Goal: Obtain resource: Obtain resource

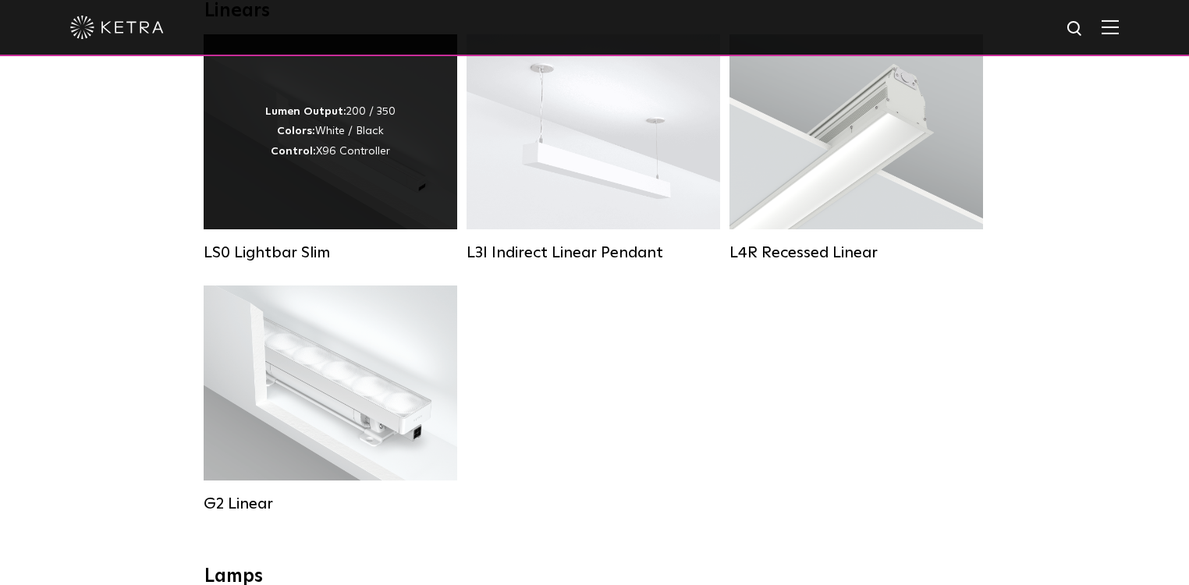
click at [307, 222] on div "Lumen Output: 200 / 350 Colors: White / Black Control: X96 Controller" at bounding box center [331, 131] width 254 height 195
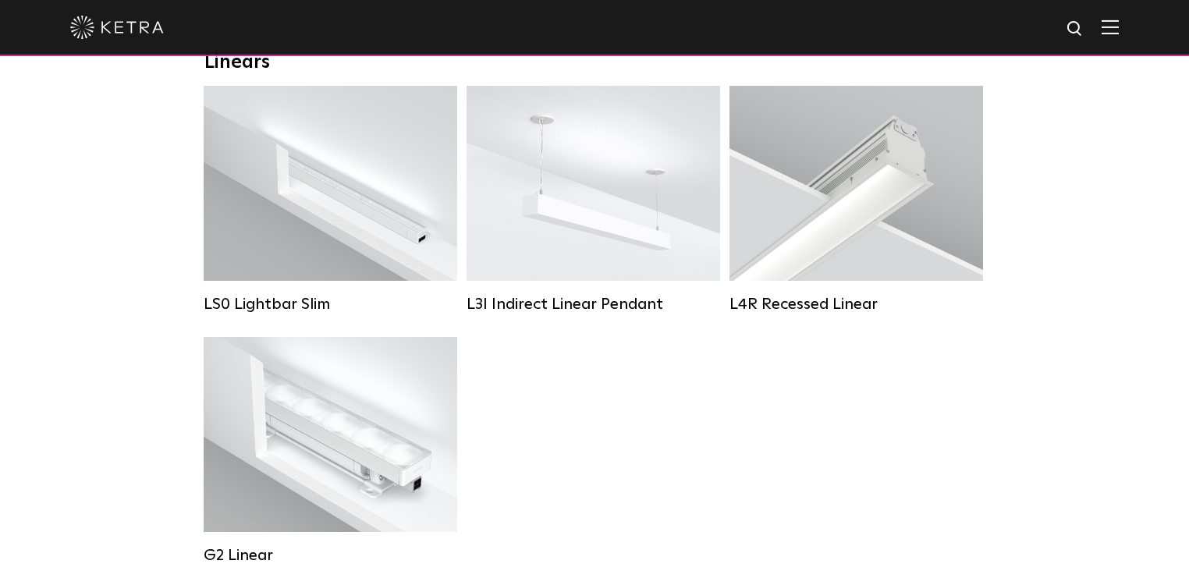
scroll to position [546, 0]
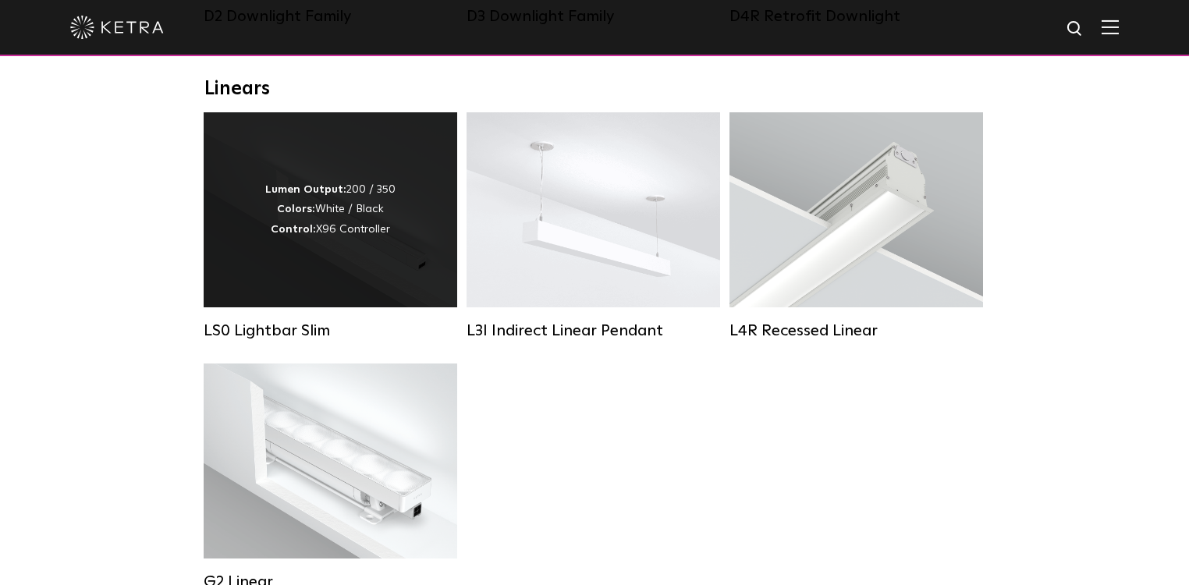
click at [350, 251] on div "Lumen Output: 200 / 350 Colors: White / Black Control: X96 Controller" at bounding box center [331, 209] width 254 height 195
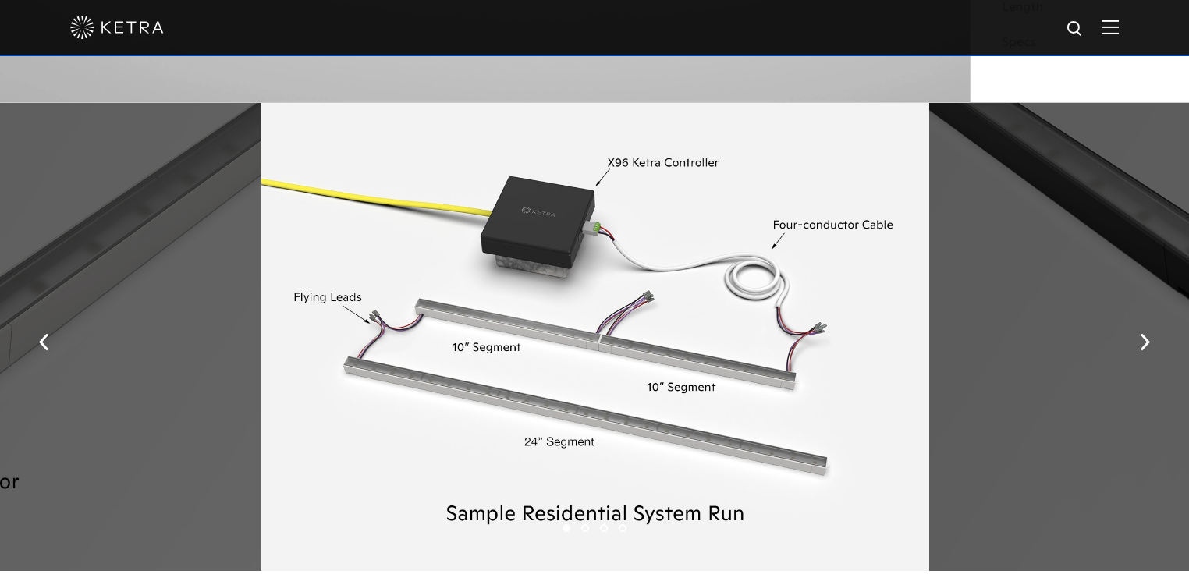
scroll to position [1795, 0]
drag, startPoint x: 467, startPoint y: 186, endPoint x: 340, endPoint y: 165, distance: 128.2
click at [340, 165] on div at bounding box center [595, 336] width 668 height 468
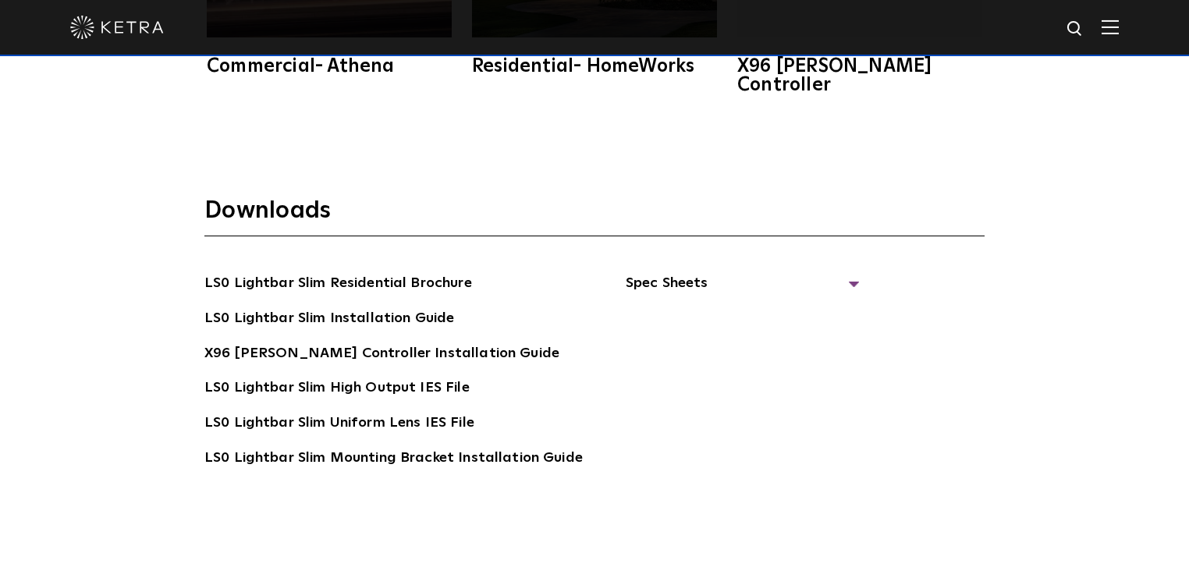
scroll to position [2887, 0]
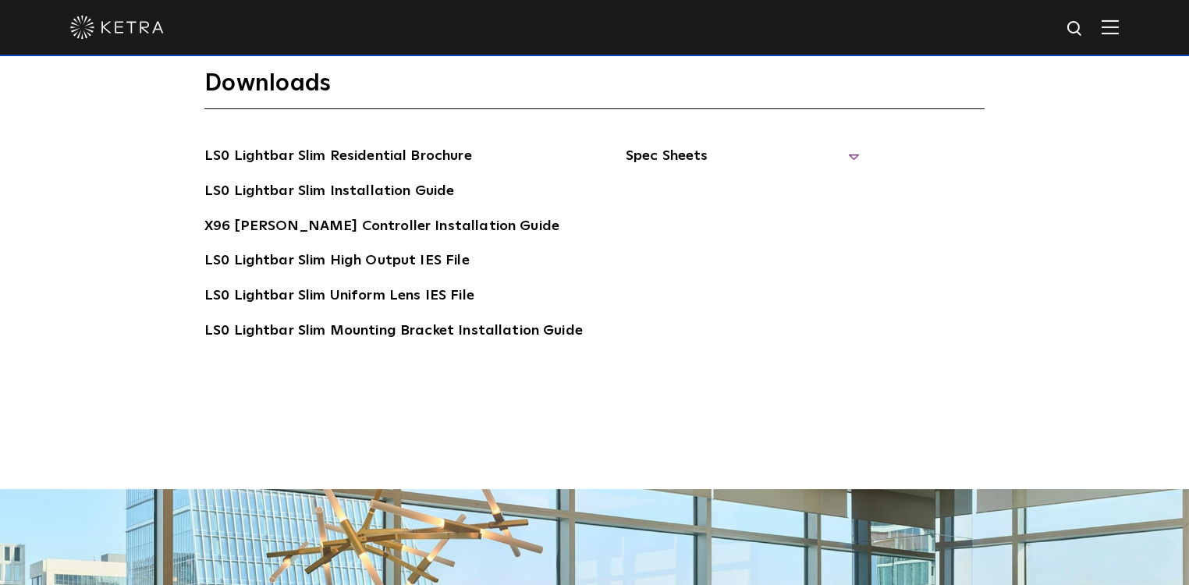
click at [630, 145] on span "Spec Sheets" at bounding box center [743, 162] width 234 height 34
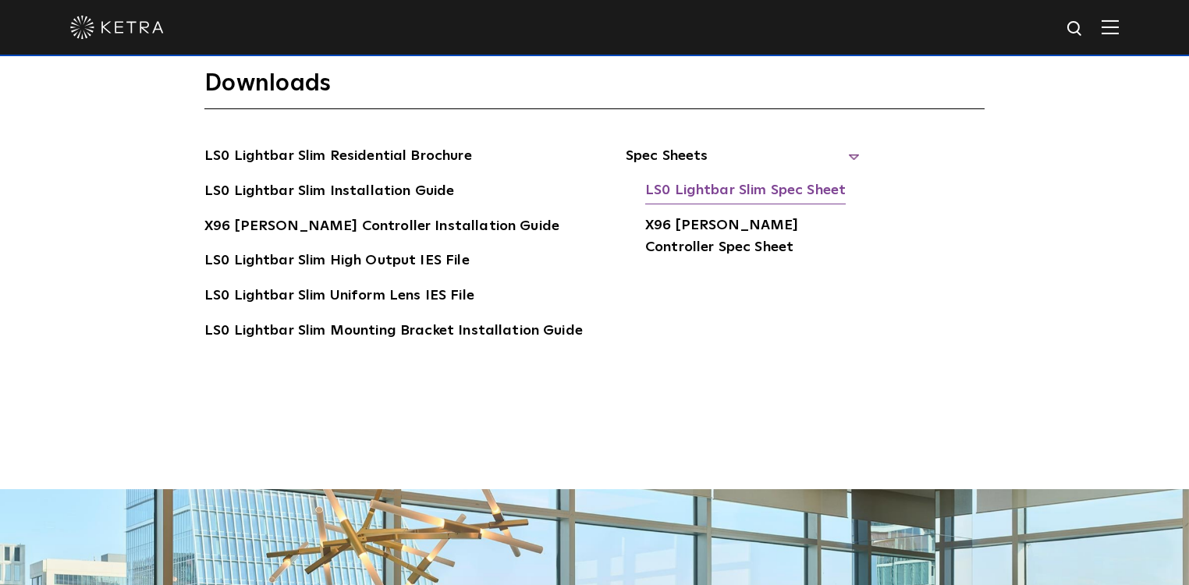
click at [704, 179] on link "LS0 Lightbar Slim Spec Sheet" at bounding box center [745, 191] width 201 height 25
click at [353, 145] on link "LS0 Lightbar Slim Residential Brochure" at bounding box center [338, 157] width 268 height 25
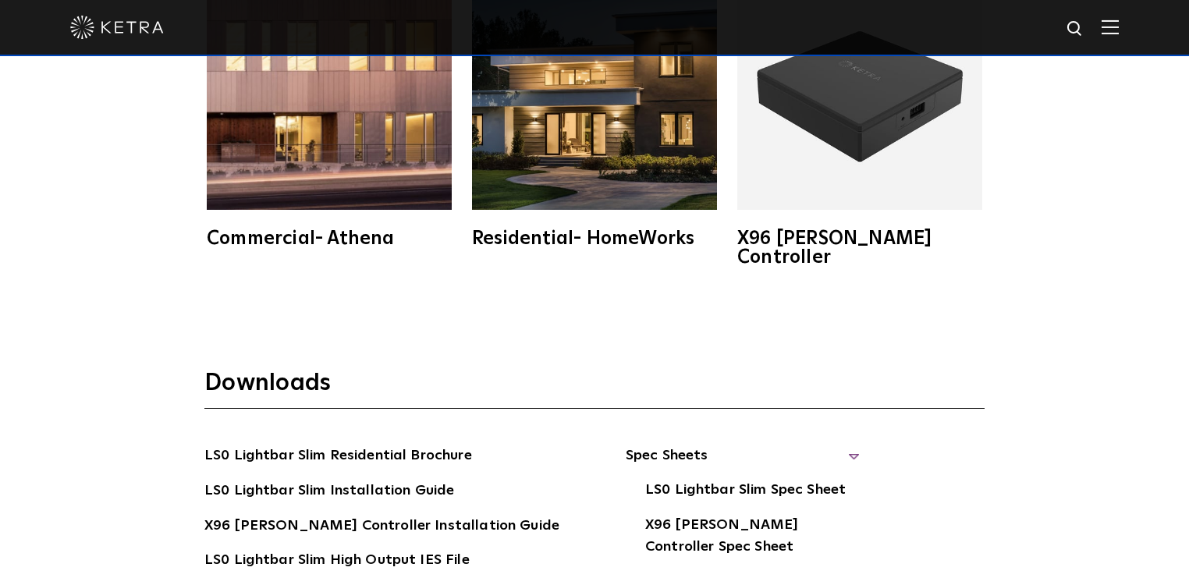
scroll to position [2497, 0]
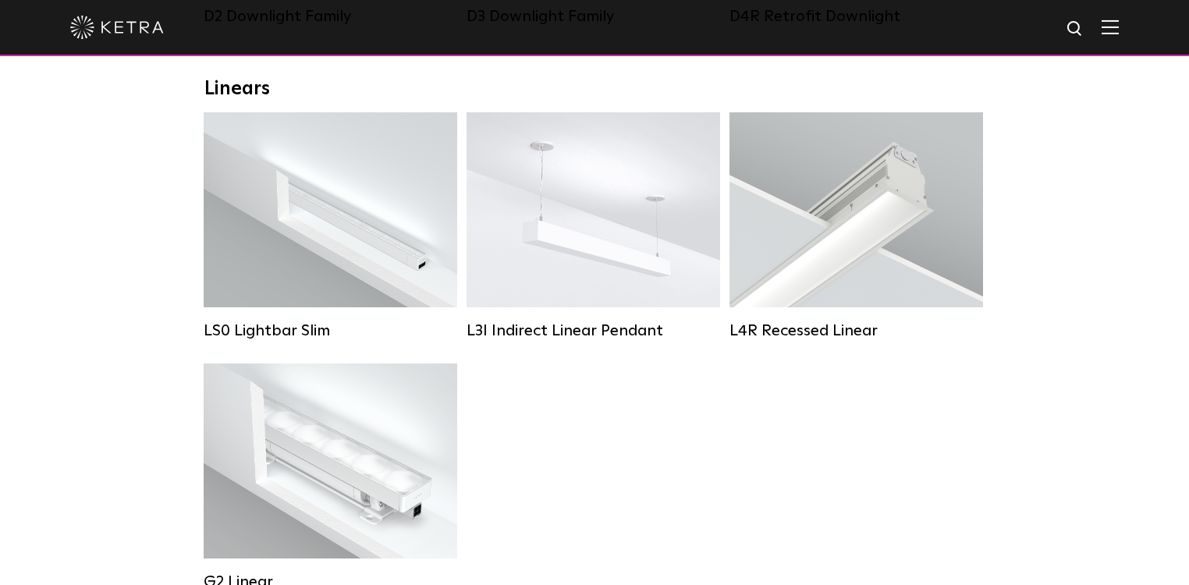
scroll to position [702, 0]
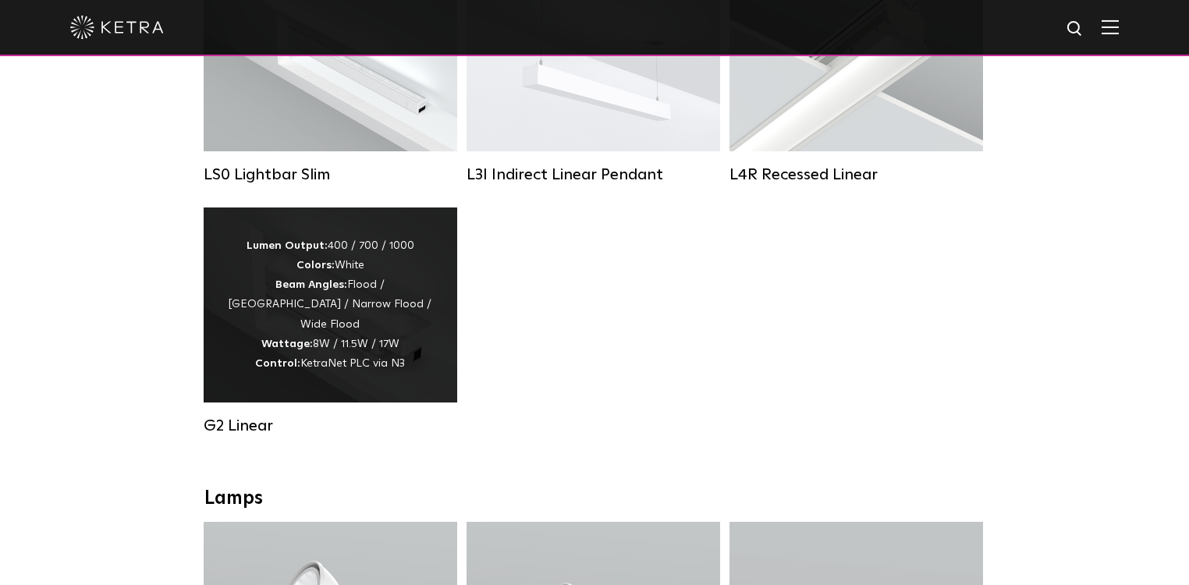
click at [224, 299] on div "Lumen Output: 400 / 700 / 1000 Colors: White Beam Angles: Flood / Graze / Narro…" at bounding box center [331, 305] width 254 height 195
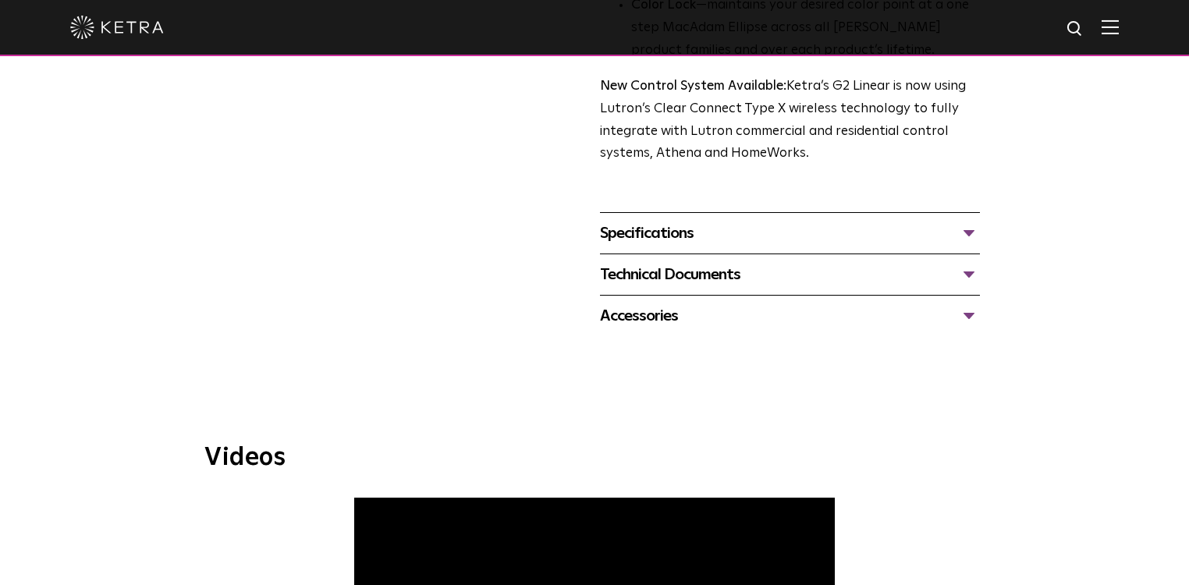
scroll to position [624, 0]
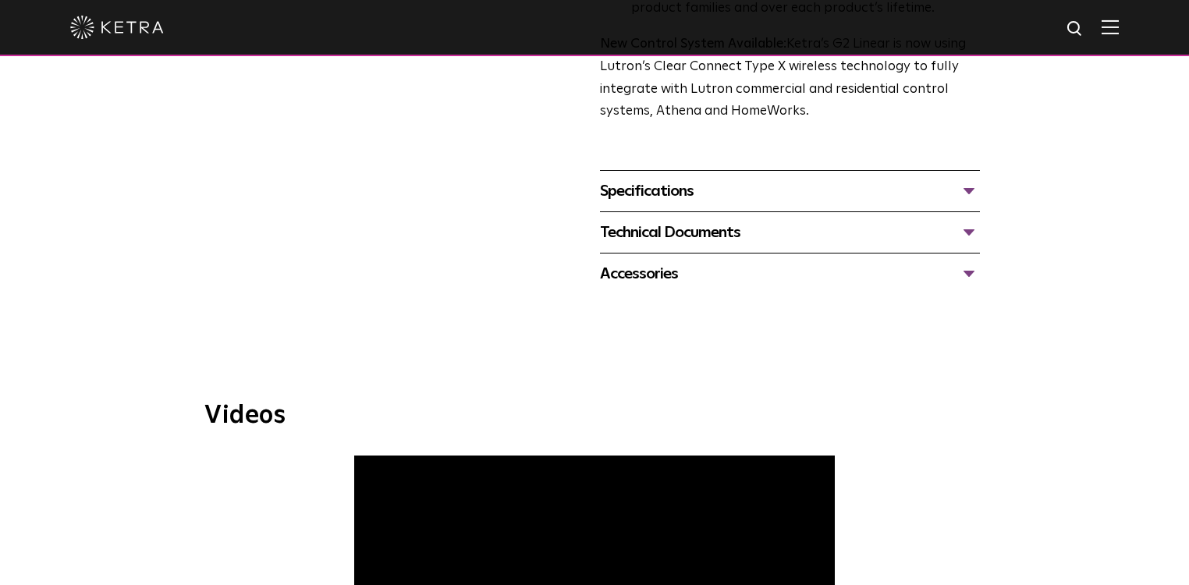
click at [677, 238] on div "Technical Documents" at bounding box center [790, 232] width 380 height 25
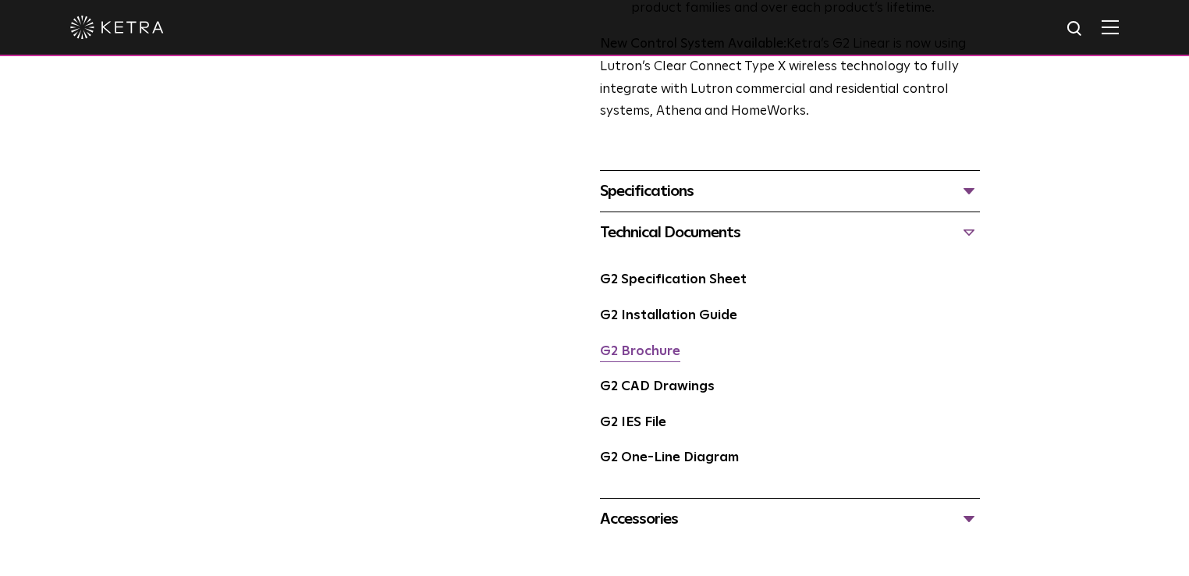
click at [660, 345] on link "G2 Brochure" at bounding box center [640, 351] width 80 height 13
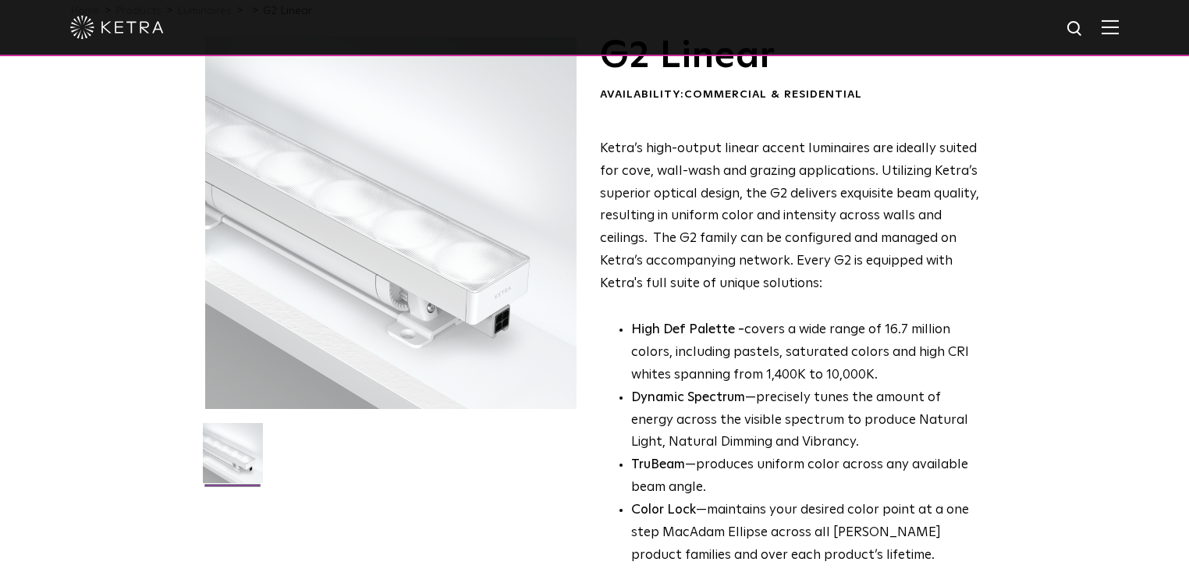
scroll to position [0, 0]
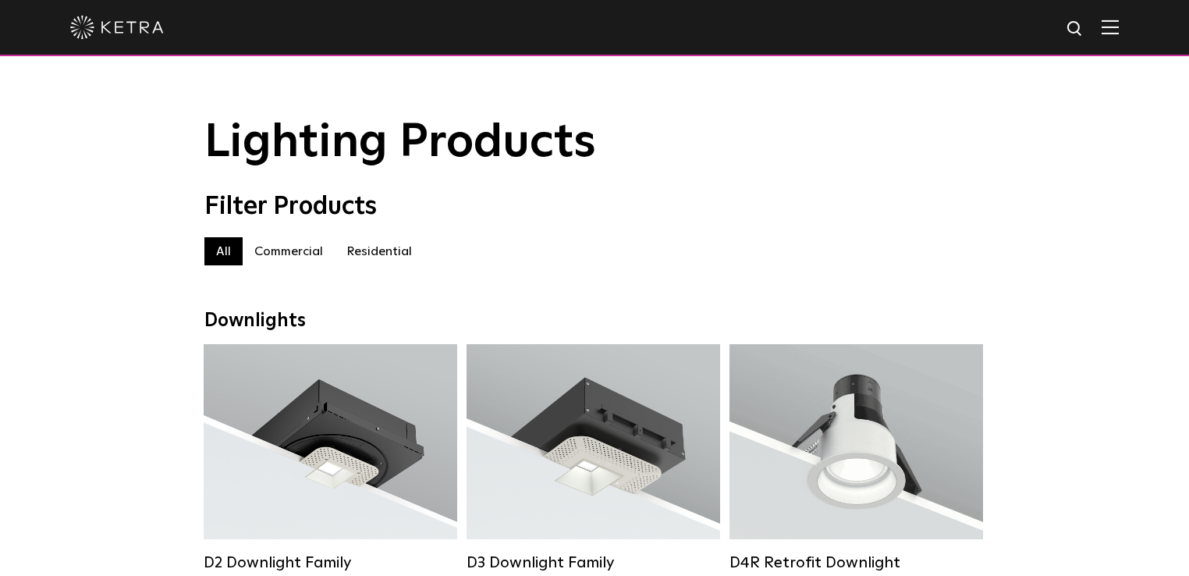
click at [278, 260] on label "Commercial" at bounding box center [289, 251] width 92 height 28
click at [357, 256] on label "Residential" at bounding box center [379, 251] width 89 height 28
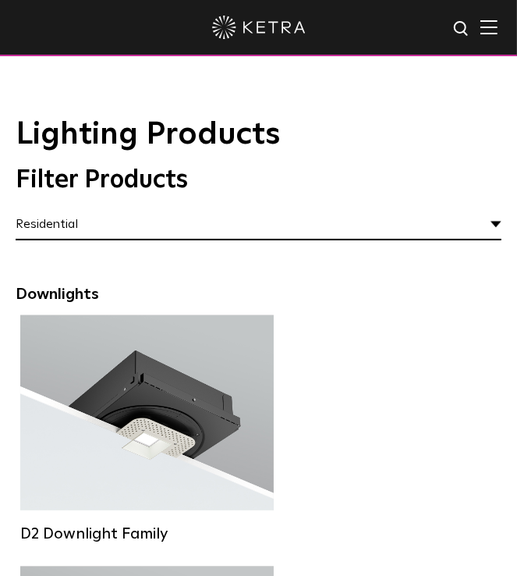
click at [55, 227] on div "Residential" at bounding box center [259, 226] width 486 height 30
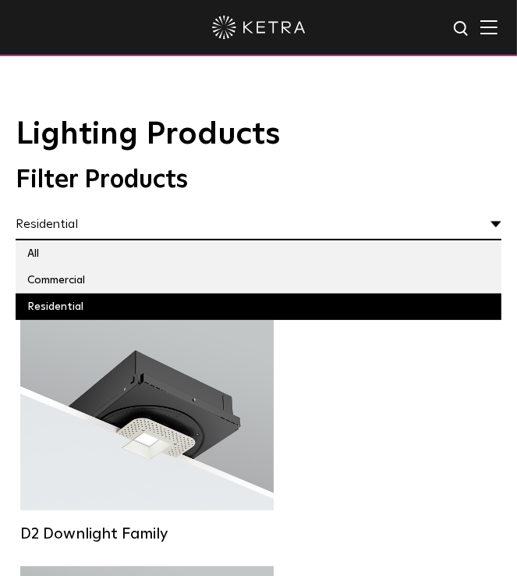
click at [50, 279] on label "Commercial" at bounding box center [259, 280] width 486 height 27
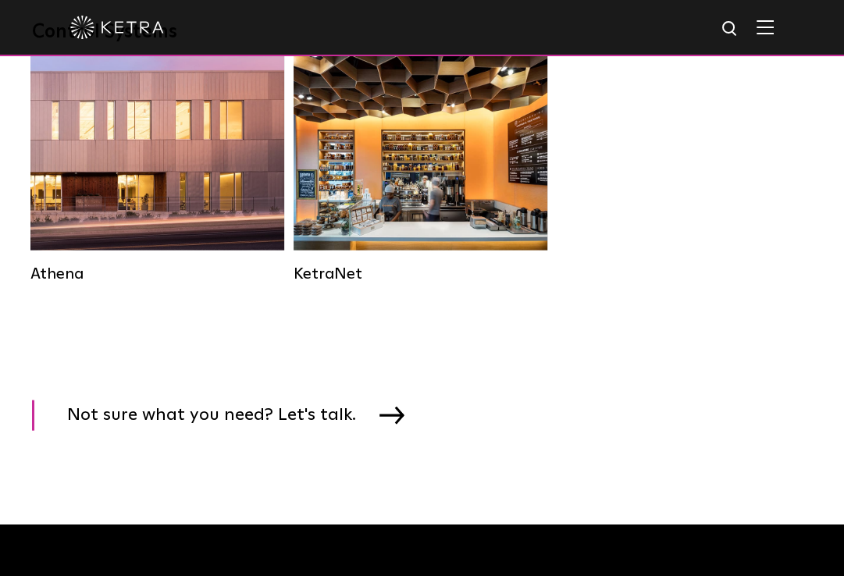
scroll to position [2222, 0]
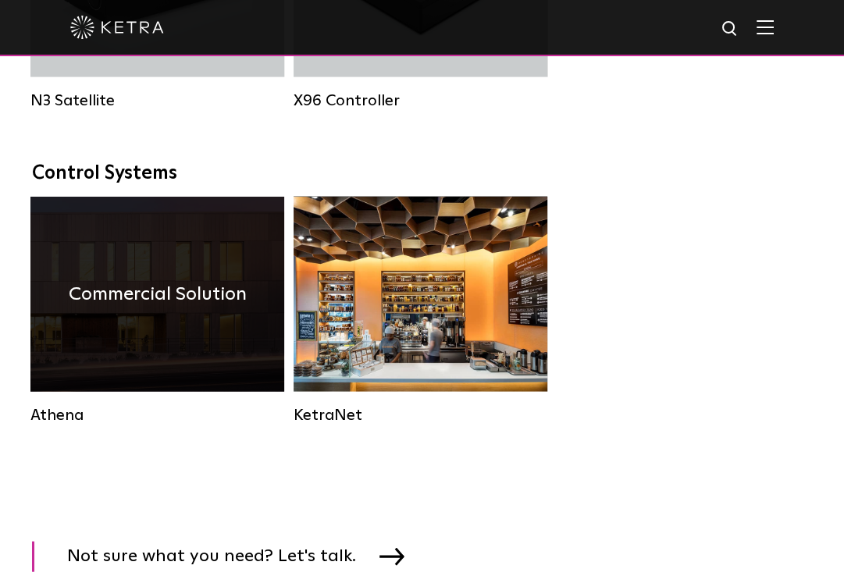
click at [196, 288] on div "Commercial Solution" at bounding box center [157, 294] width 254 height 195
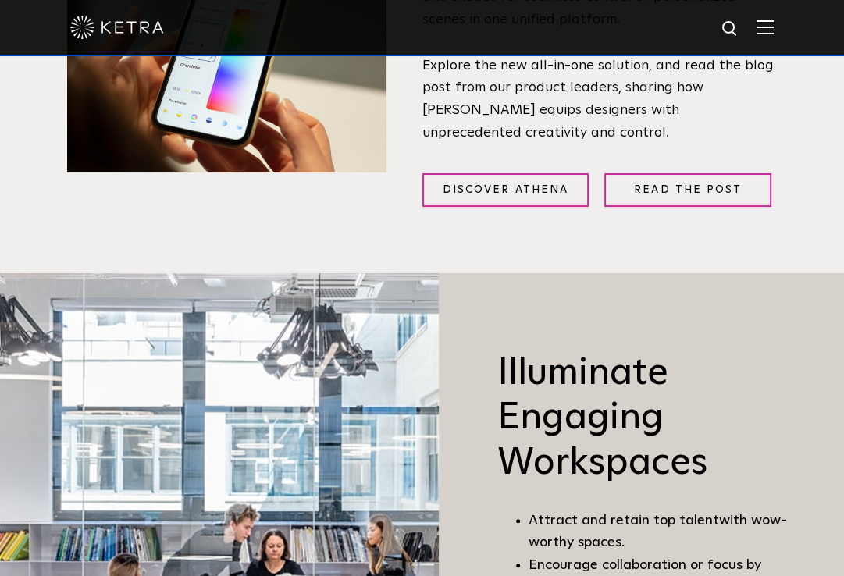
scroll to position [702, 0]
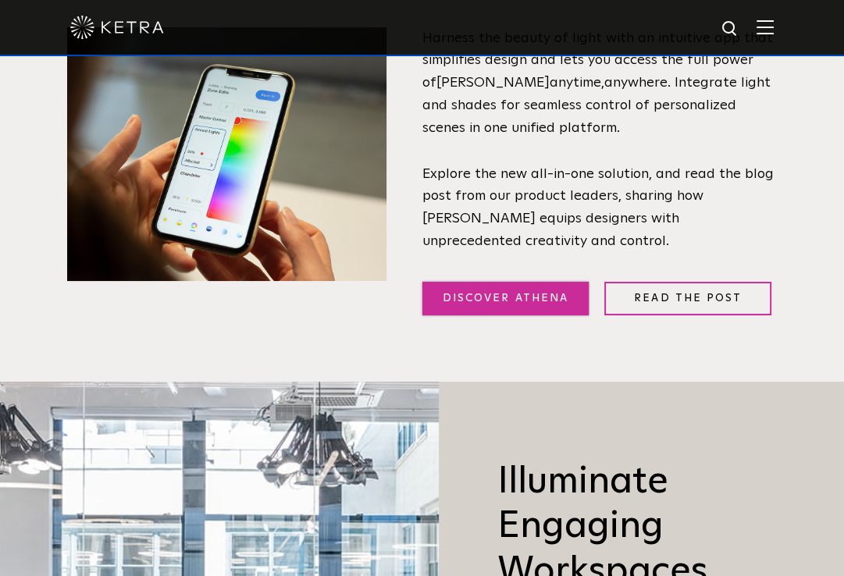
click at [543, 300] on link "Discover Athena" at bounding box center [505, 299] width 167 height 34
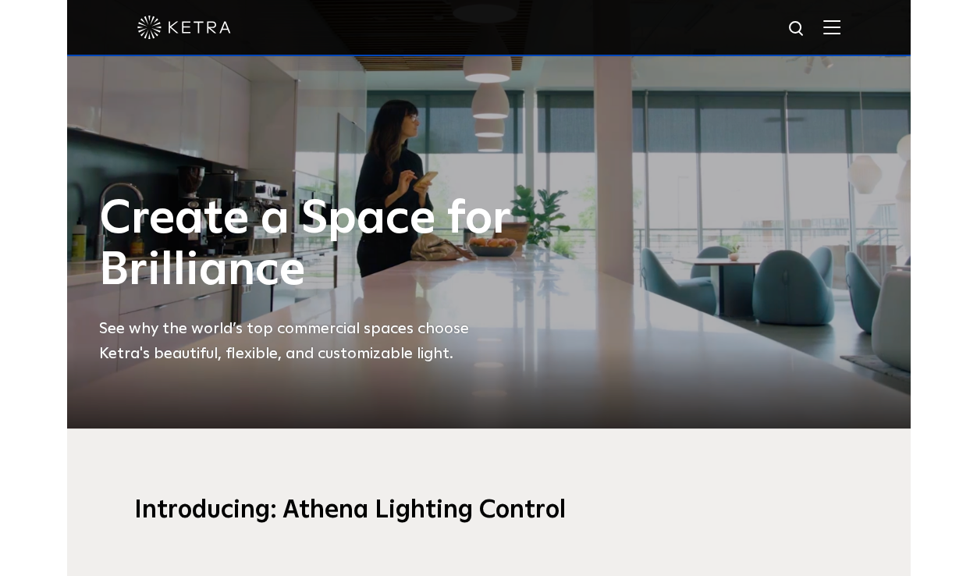
scroll to position [0, 0]
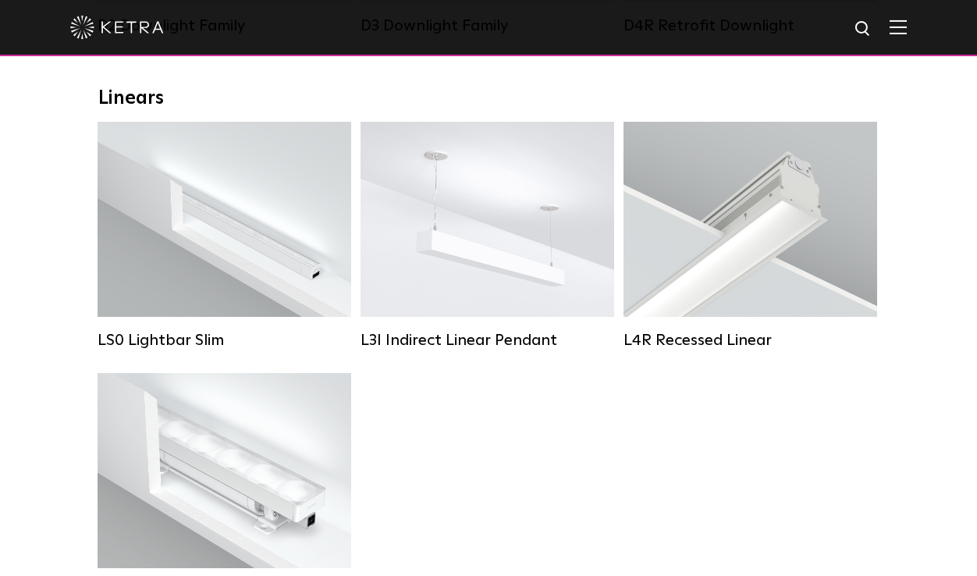
scroll to position [624, 0]
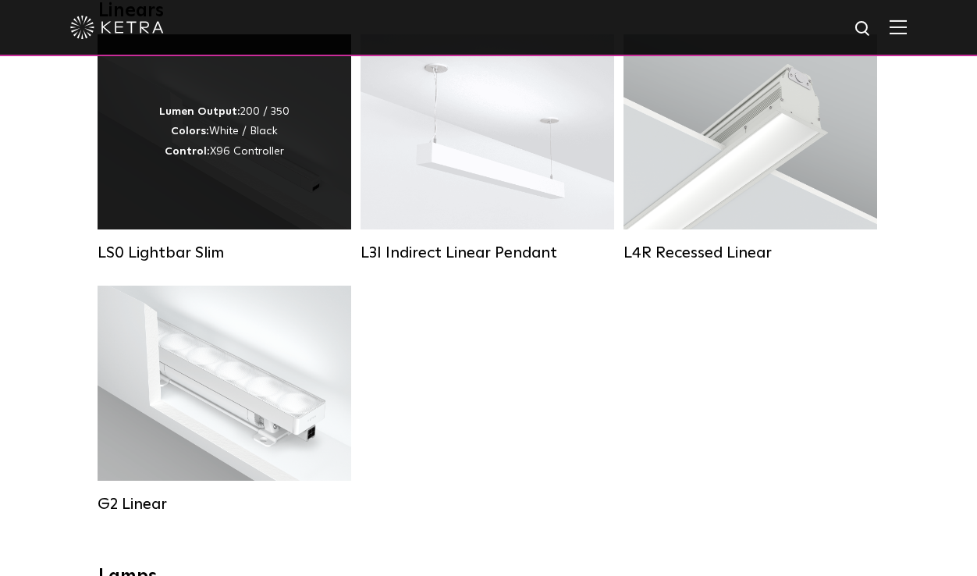
click at [191, 197] on div "Lumen Output: 200 / 350 Colors: White / Black Control: X96 Controller" at bounding box center [225, 131] width 254 height 195
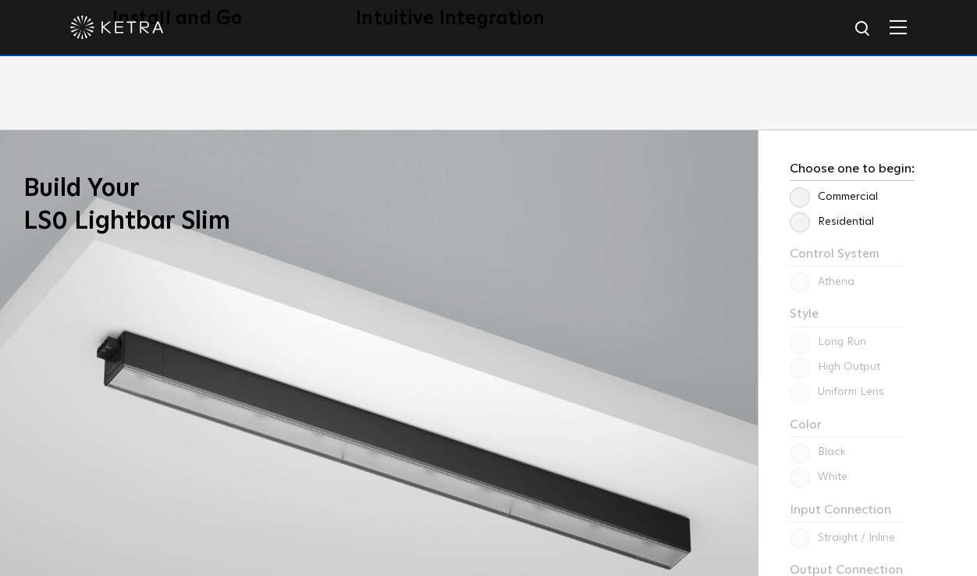
scroll to position [1171, 0]
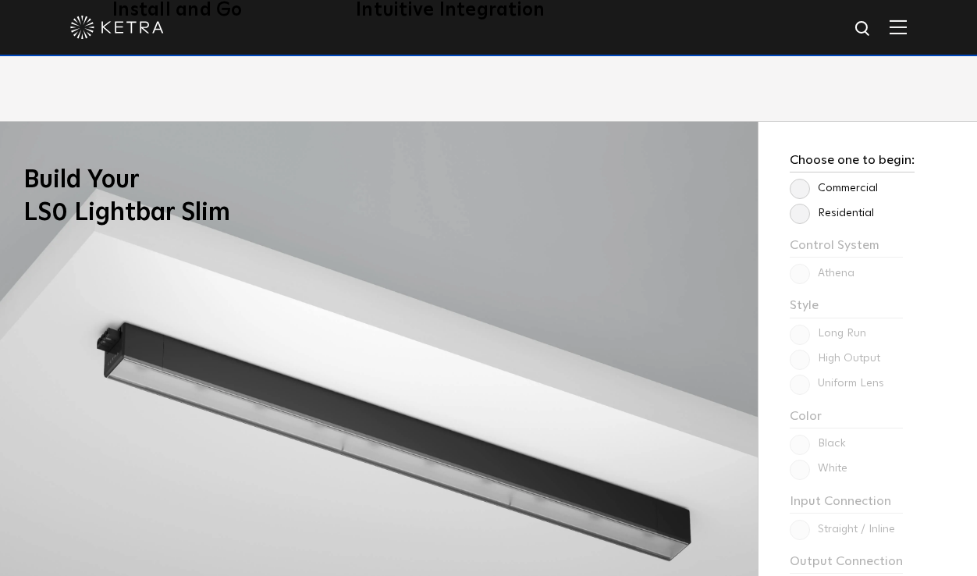
click at [801, 185] on label "Commercial" at bounding box center [834, 188] width 88 height 13
click at [0, 0] on input "Commercial" at bounding box center [0, 0] width 0 height 0
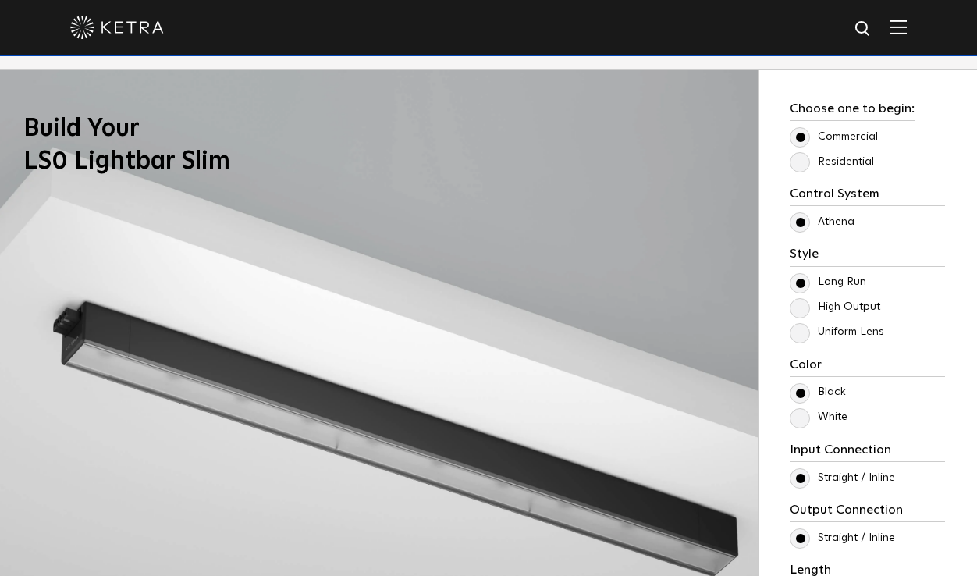
scroll to position [1249, 0]
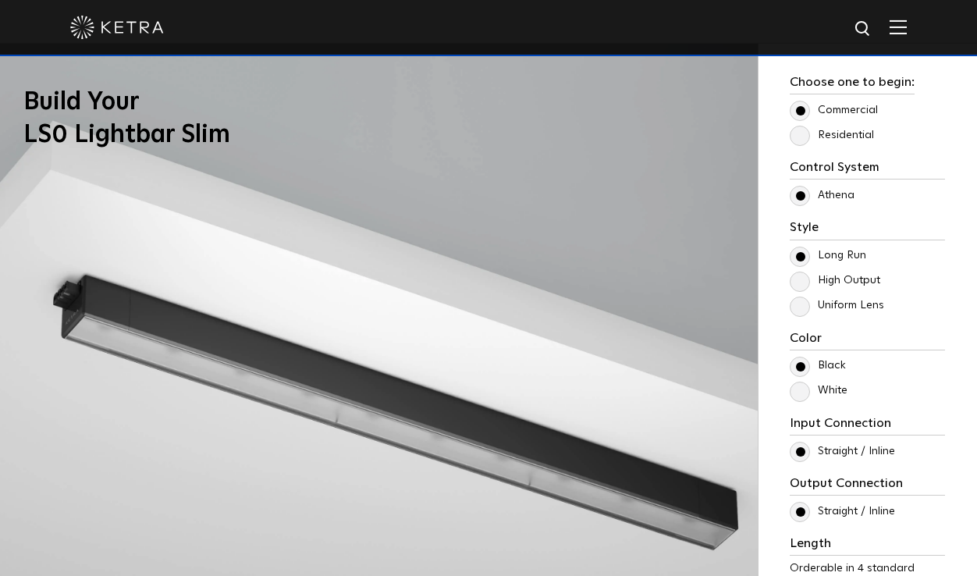
click at [800, 307] on label "Uniform Lens" at bounding box center [837, 305] width 94 height 13
click at [0, 0] on input "Uniform Lens" at bounding box center [0, 0] width 0 height 0
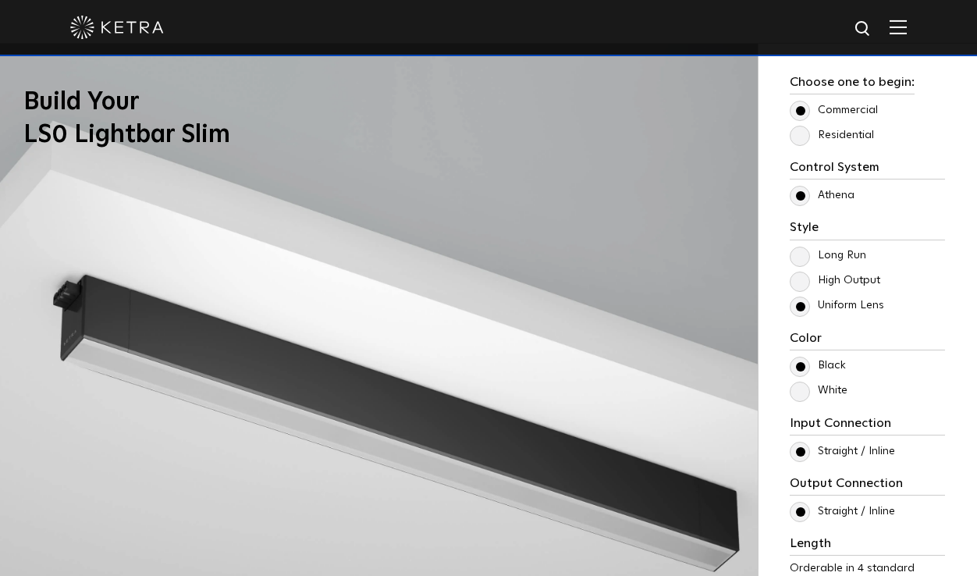
click at [802, 256] on label "Long Run" at bounding box center [828, 255] width 76 height 13
click at [0, 0] on input "Long Run" at bounding box center [0, 0] width 0 height 0
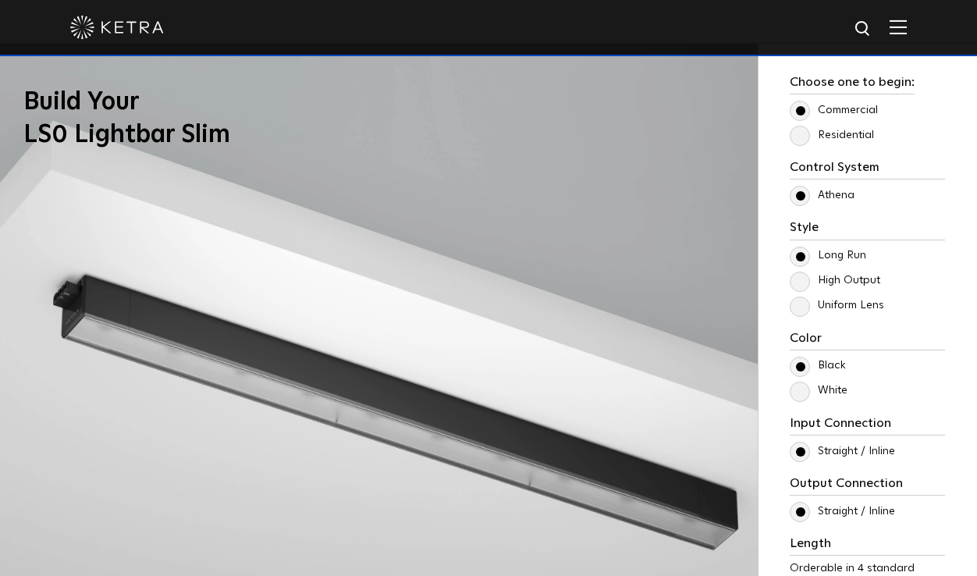
click at [799, 282] on label "High Output" at bounding box center [835, 280] width 91 height 13
click at [0, 0] on input "High Output" at bounding box center [0, 0] width 0 height 0
click at [801, 307] on label "Uniform Lens" at bounding box center [837, 305] width 94 height 13
click at [0, 0] on input "Uniform Lens" at bounding box center [0, 0] width 0 height 0
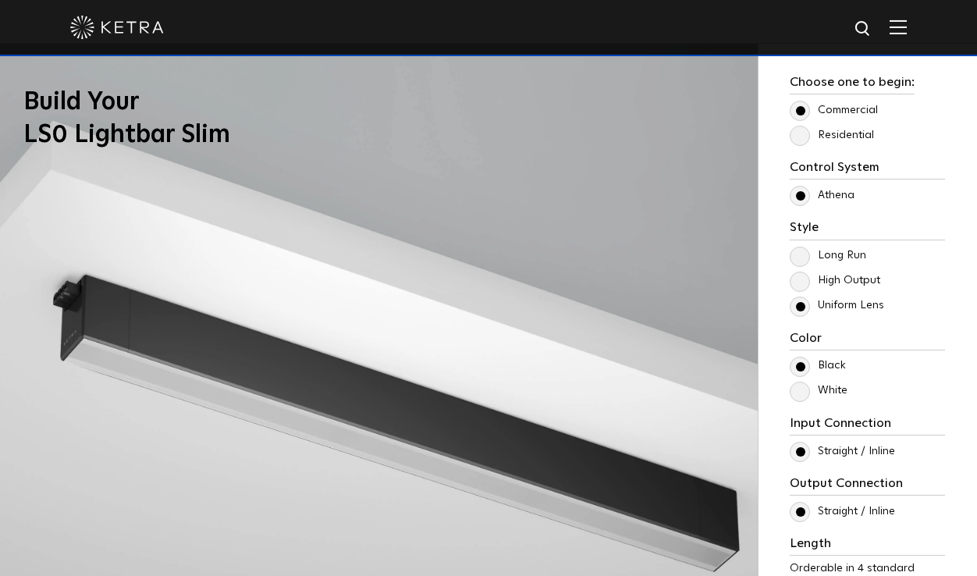
click at [801, 258] on label "Long Run" at bounding box center [828, 255] width 76 height 13
click at [0, 0] on input "Long Run" at bounding box center [0, 0] width 0 height 0
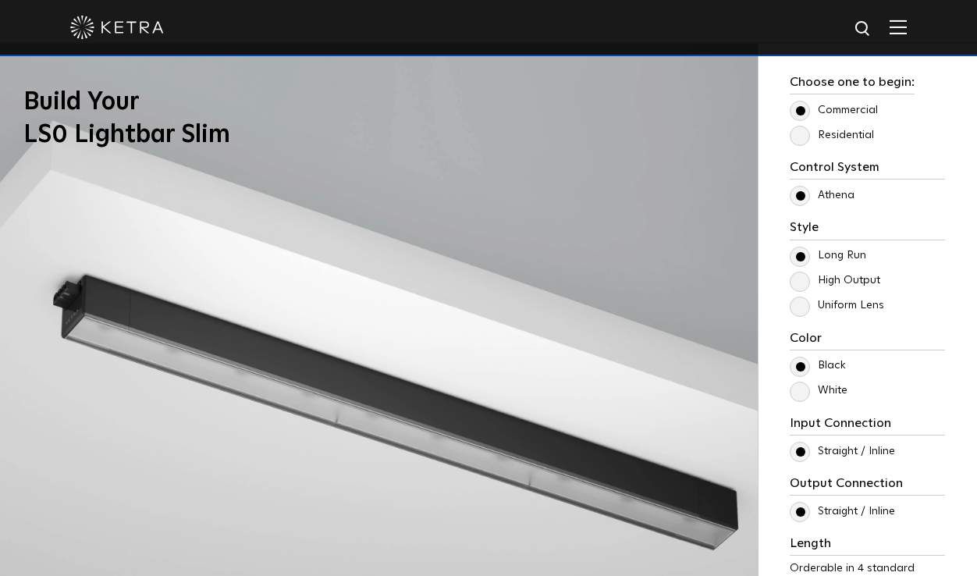
click at [805, 282] on label "High Output" at bounding box center [835, 280] width 91 height 13
click at [0, 0] on input "High Output" at bounding box center [0, 0] width 0 height 0
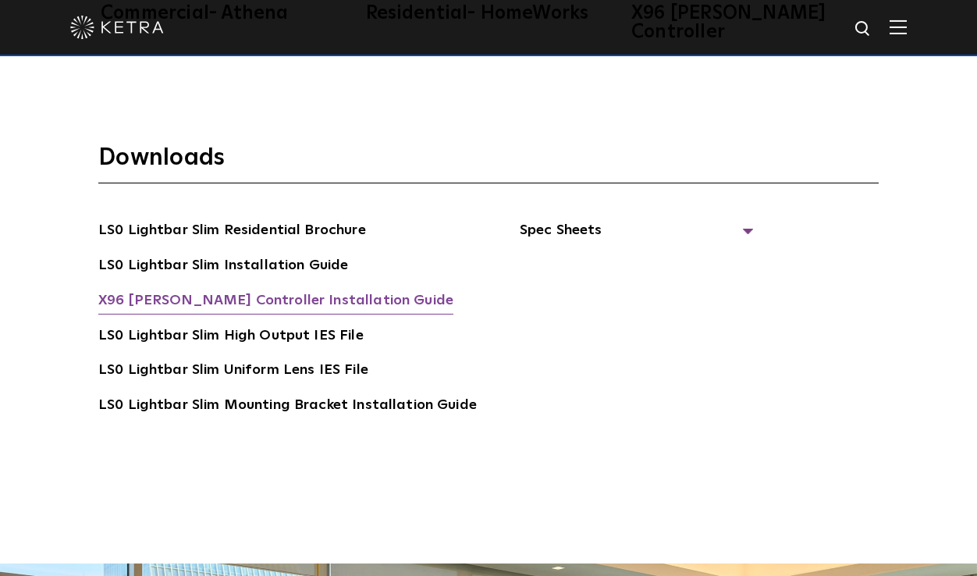
scroll to position [2965, 0]
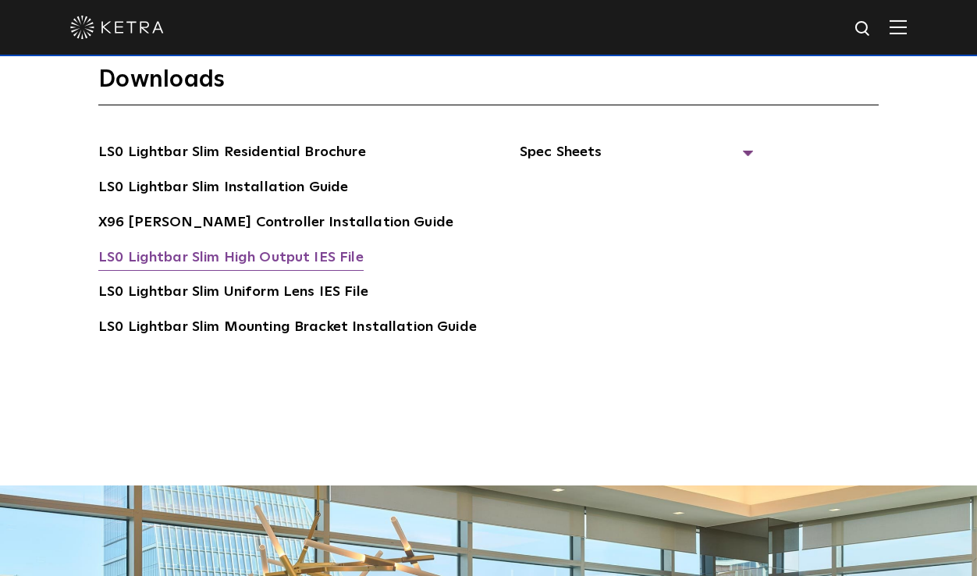
click at [294, 247] on link "LS0 Lightbar Slim High Output IES File" at bounding box center [230, 259] width 265 height 25
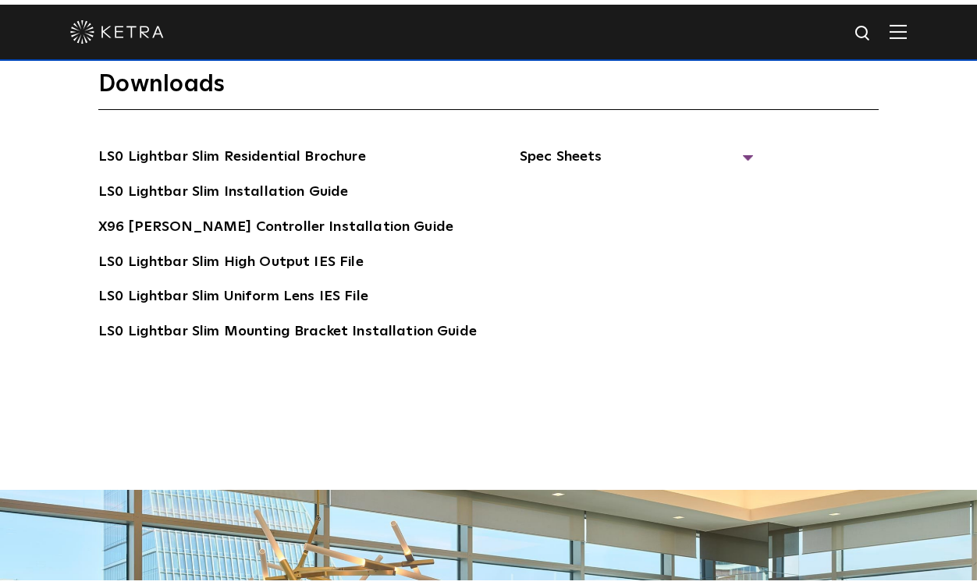
scroll to position [2982, 0]
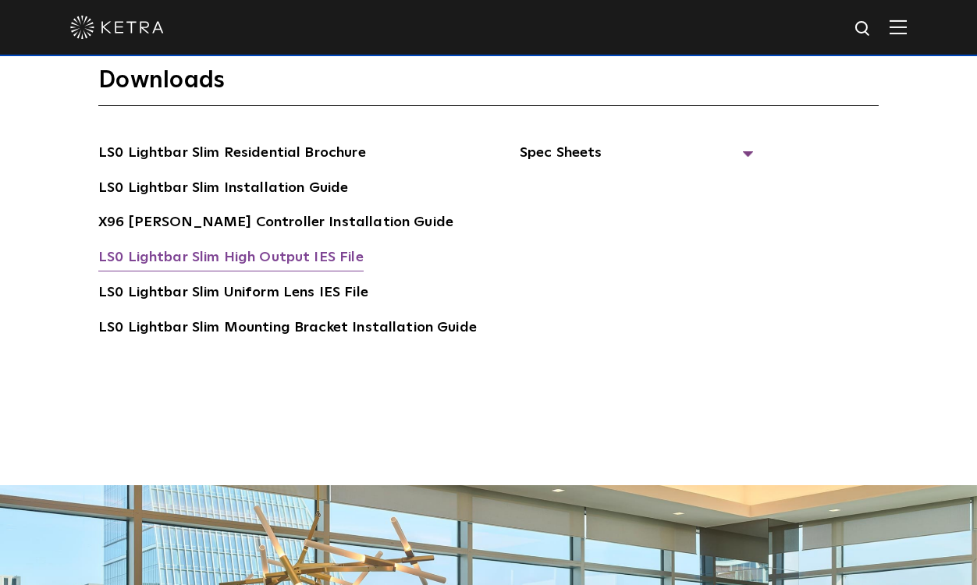
click at [236, 247] on link "LS0 Lightbar Slim High Output IES File" at bounding box center [230, 259] width 265 height 25
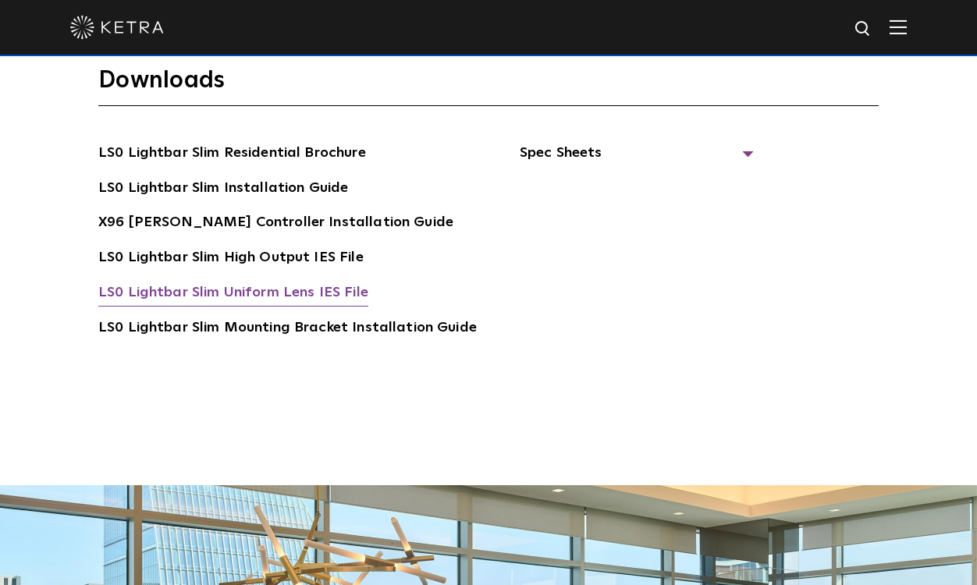
click at [304, 282] on link "LS0 Lightbar Slim Uniform Lens IES File" at bounding box center [233, 294] width 270 height 25
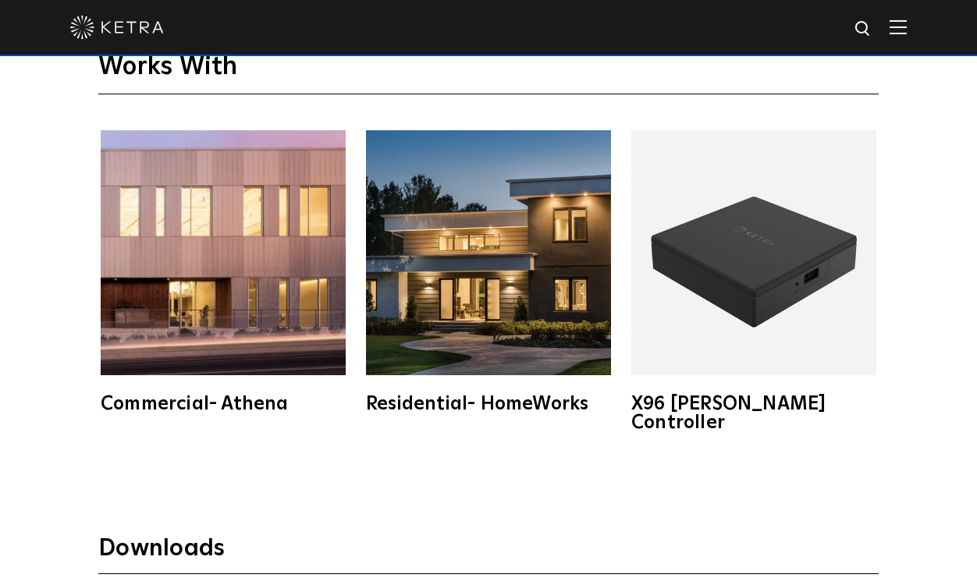
scroll to position [2826, 0]
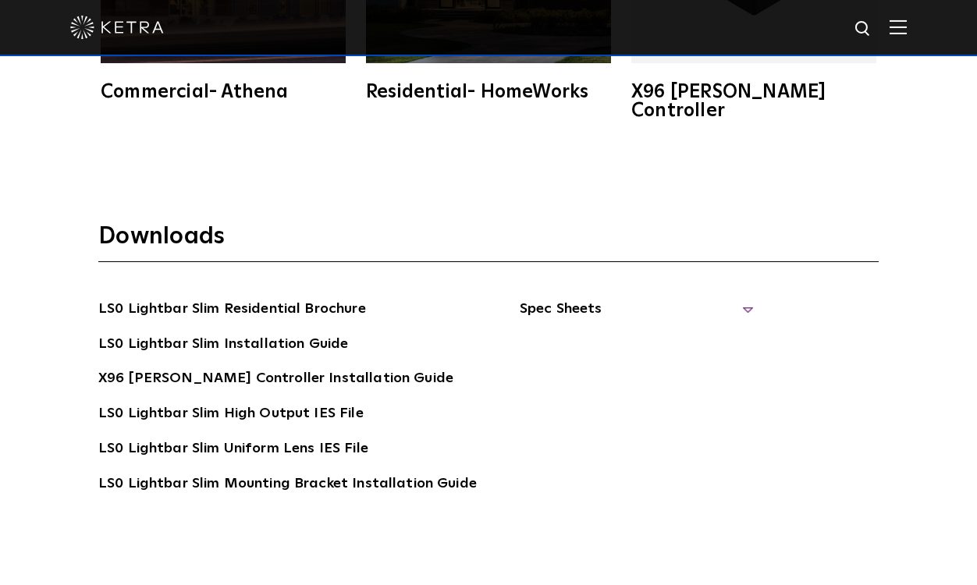
click at [555, 298] on span "Spec Sheets" at bounding box center [637, 315] width 234 height 34
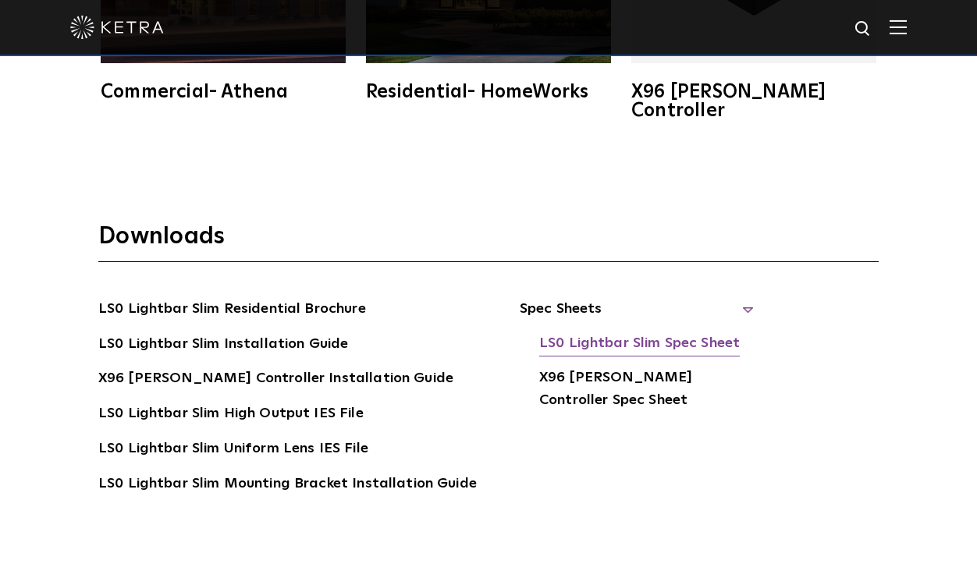
click at [595, 332] on link "LS0 Lightbar Slim Spec Sheet" at bounding box center [639, 344] width 201 height 25
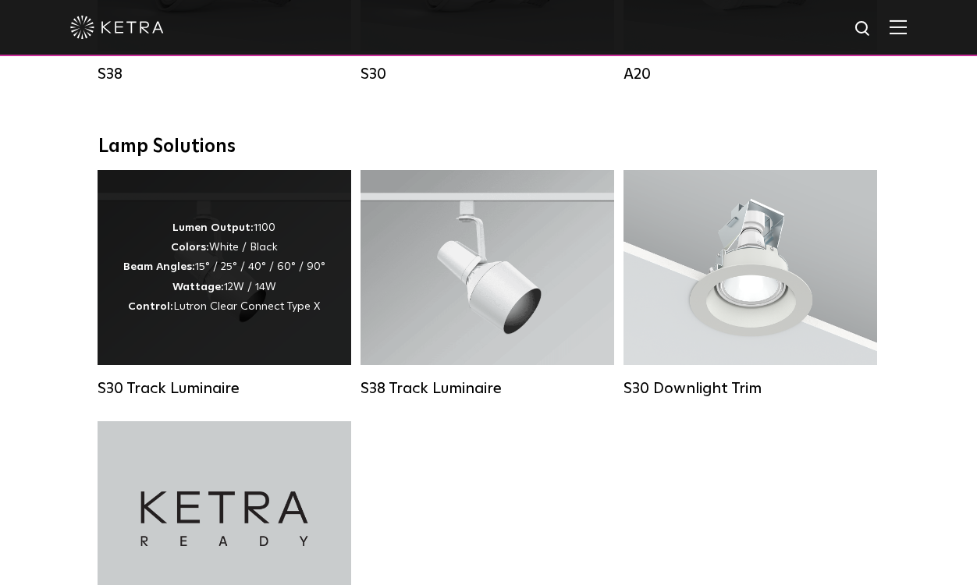
scroll to position [1405, 0]
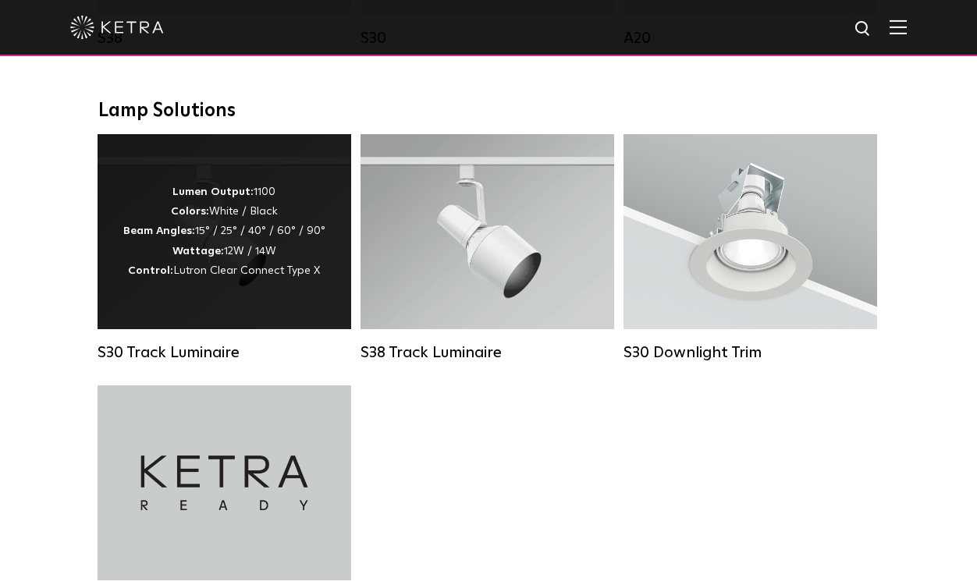
click at [306, 276] on span "Lutron Clear Connect Type X" at bounding box center [246, 270] width 147 height 11
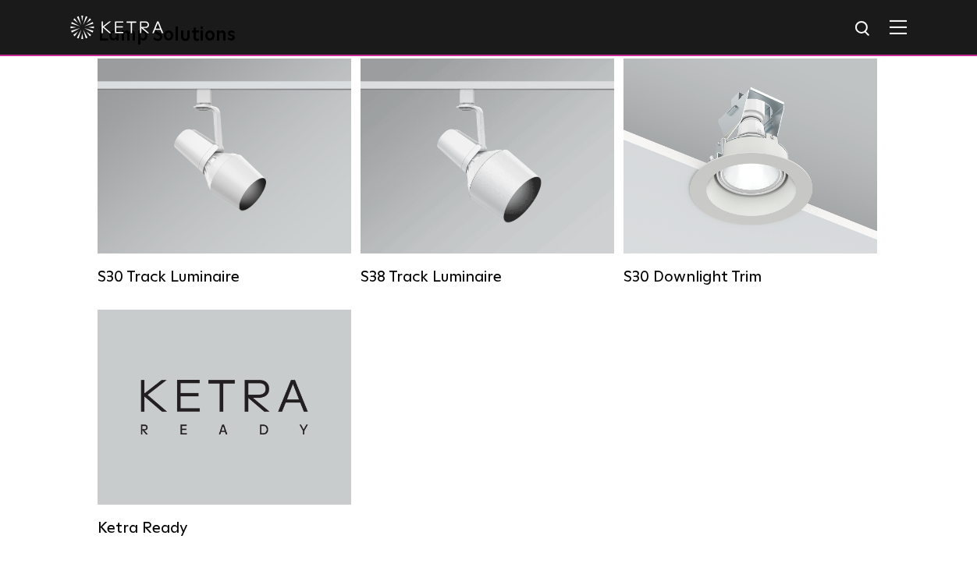
scroll to position [1483, 0]
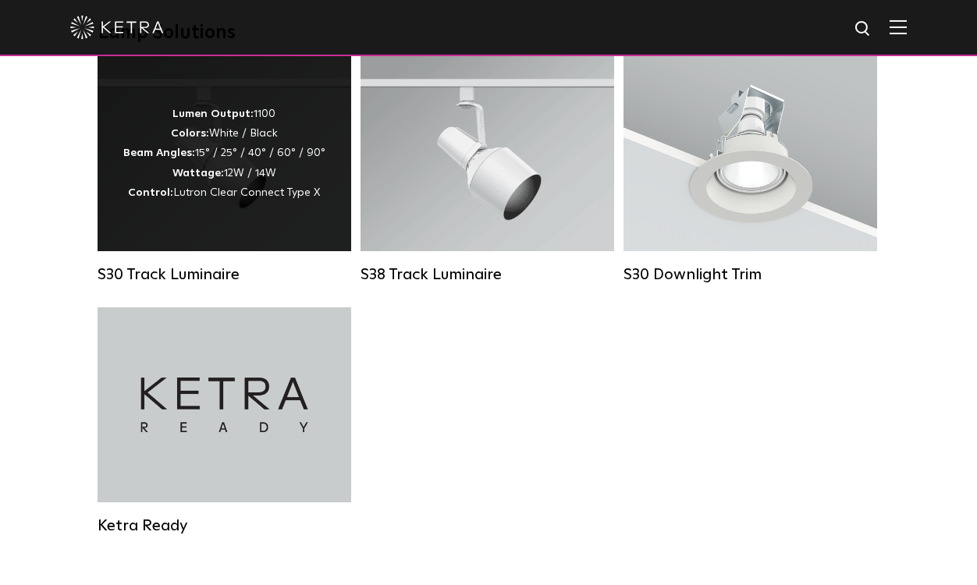
click at [268, 198] on span "Lutron Clear Connect Type X" at bounding box center [246, 192] width 147 height 11
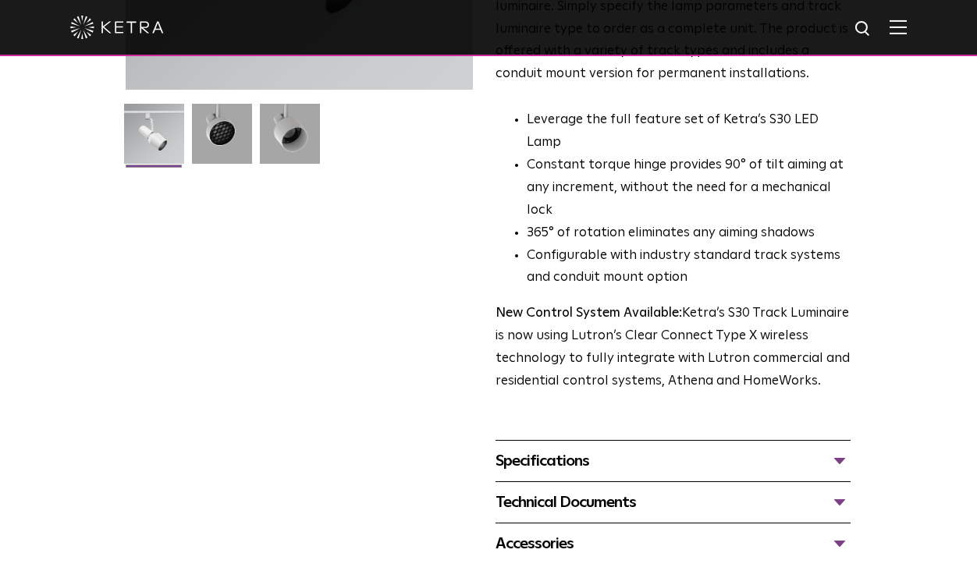
scroll to position [390, 0]
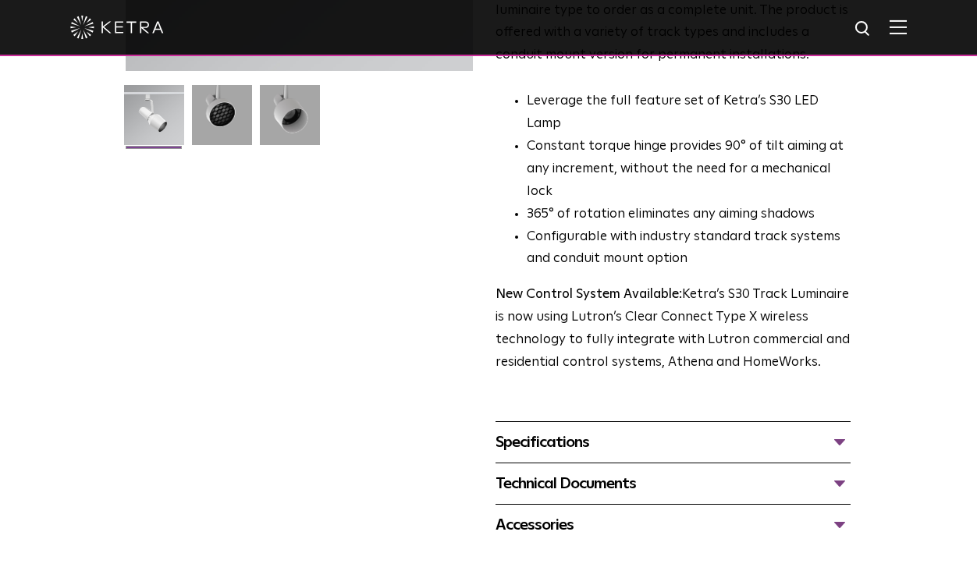
click at [601, 471] on div "Technical Documents" at bounding box center [673, 483] width 355 height 25
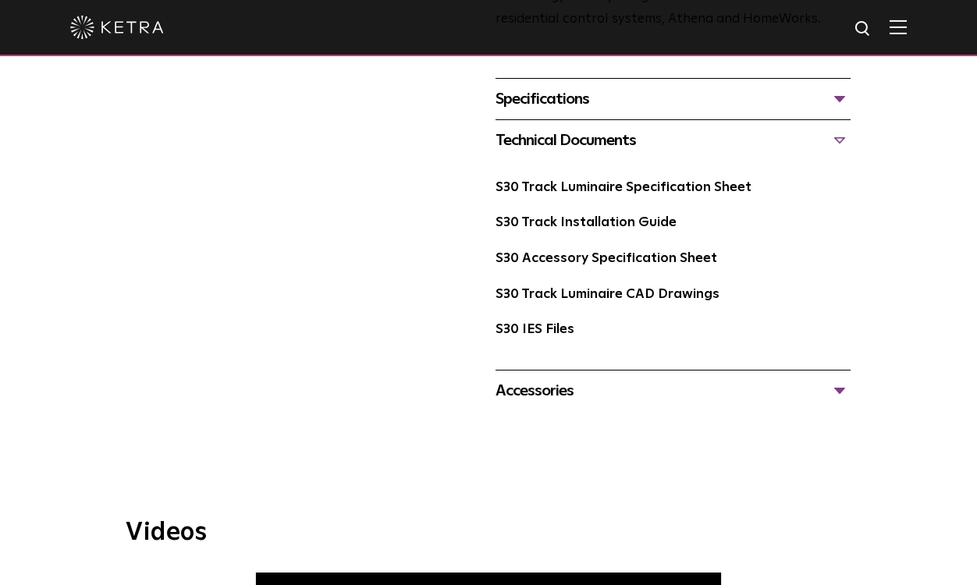
scroll to position [780, 0]
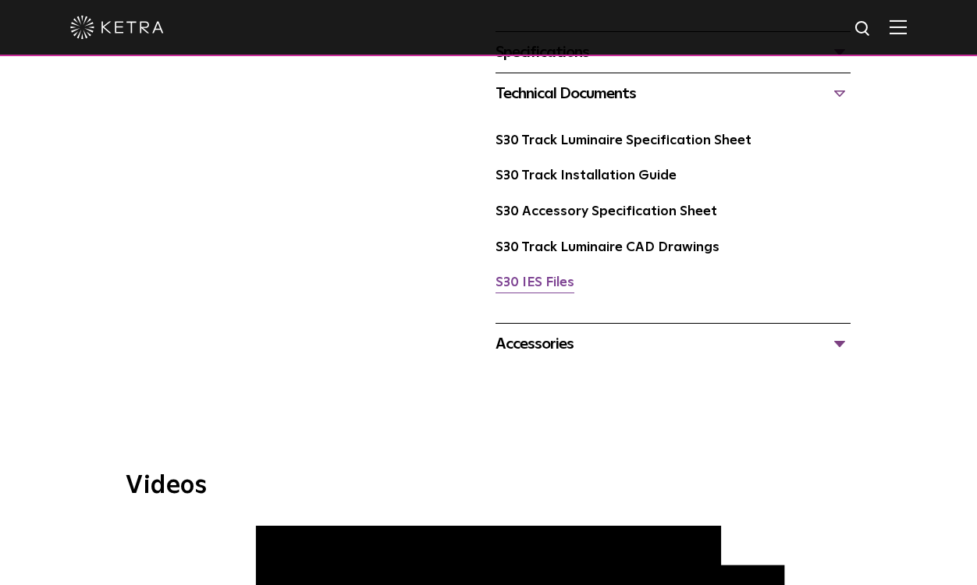
click at [521, 276] on link "S30 IES Files" at bounding box center [535, 282] width 79 height 13
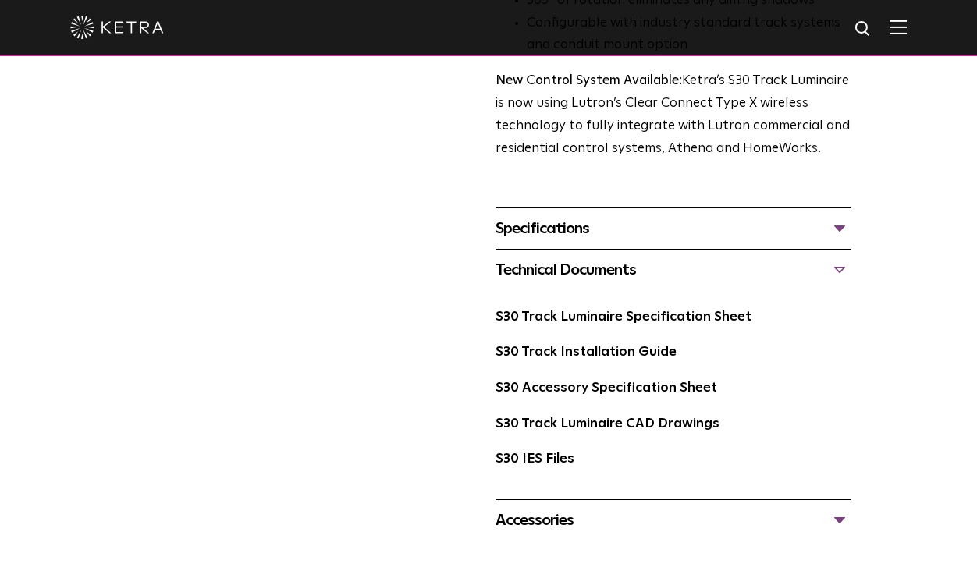
scroll to position [546, 0]
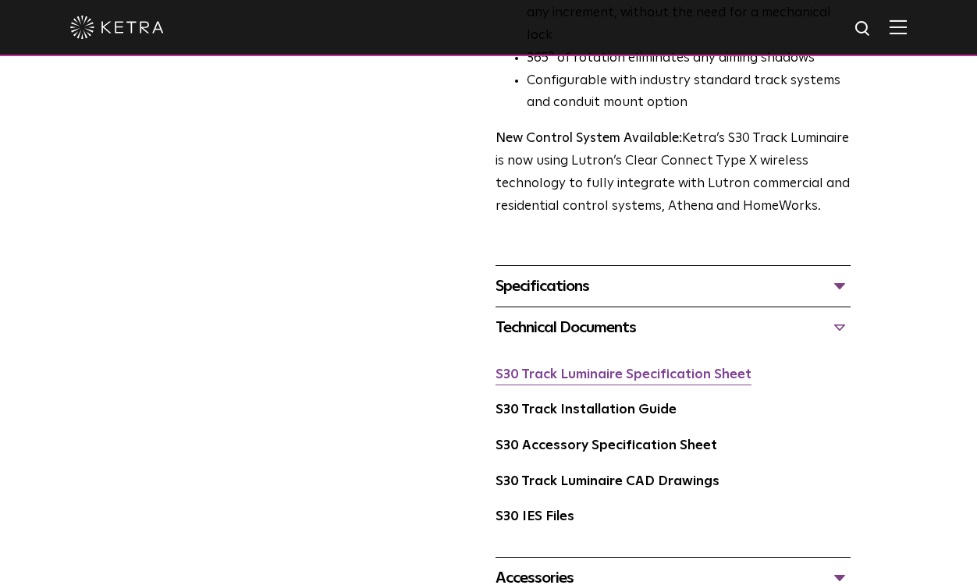
click at [590, 368] on link "S30 Track Luminaire Specification Sheet" at bounding box center [624, 374] width 256 height 13
